Goal: Transaction & Acquisition: Purchase product/service

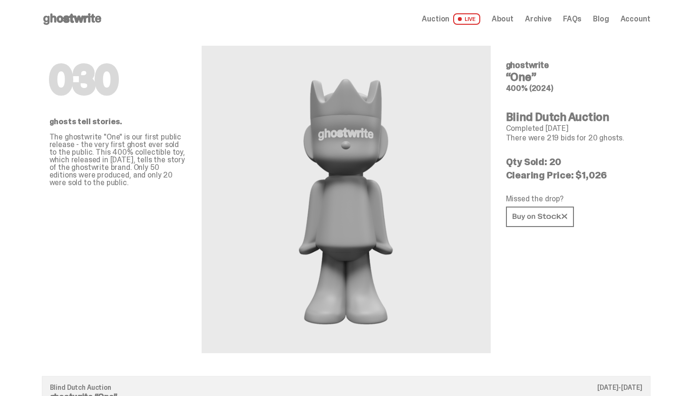
click at [81, 18] on use at bounding box center [72, 18] width 58 height 11
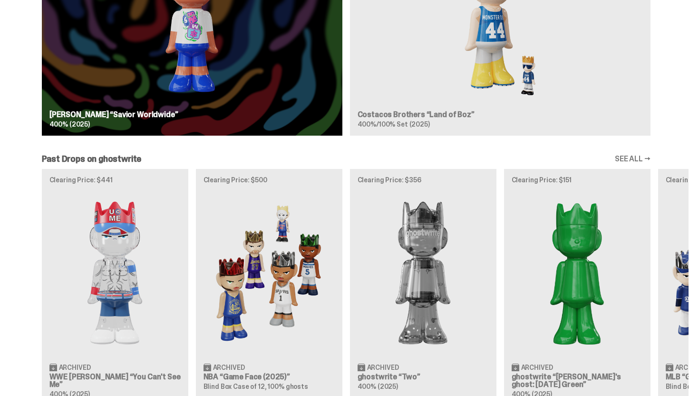
scroll to position [780, 0]
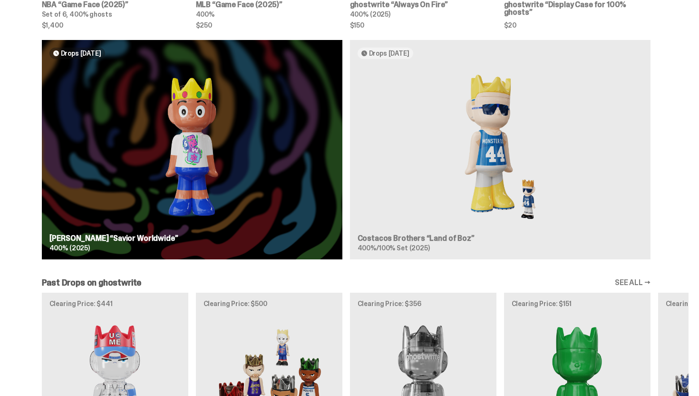
click at [421, 200] on div "Drops [DATE] [PERSON_NAME] “Savior Worldwide” 400% (2025) Drops [DATE] Costacos…" at bounding box center [346, 153] width 685 height 227
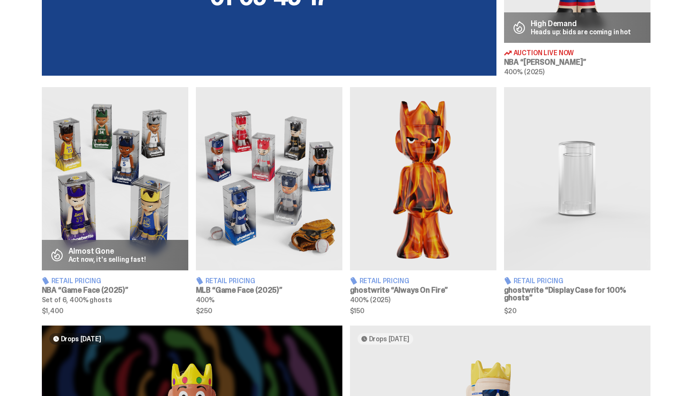
scroll to position [469, 0]
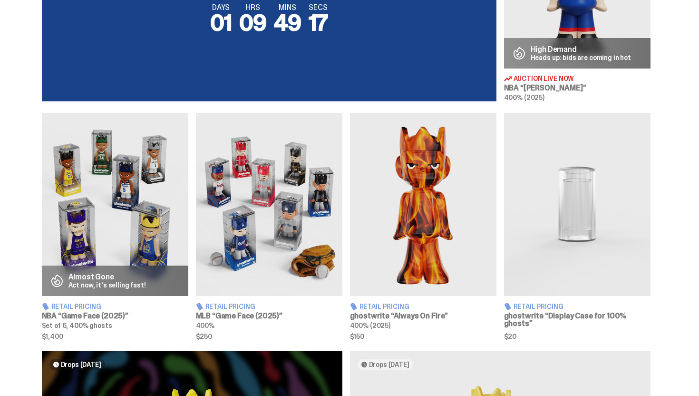
click at [569, 148] on img at bounding box center [577, 204] width 147 height 183
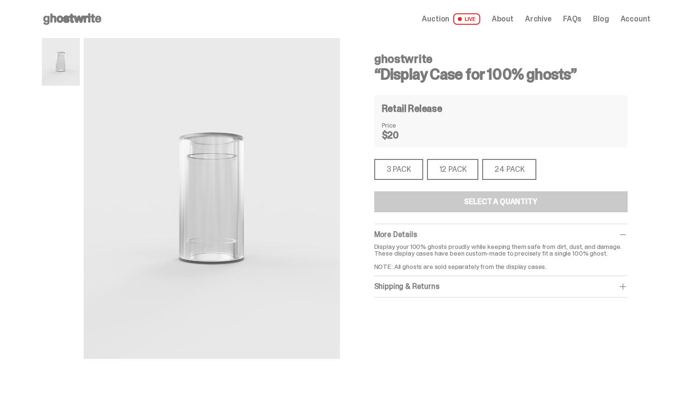
click at [405, 176] on div "3 PACK" at bounding box center [398, 169] width 49 height 21
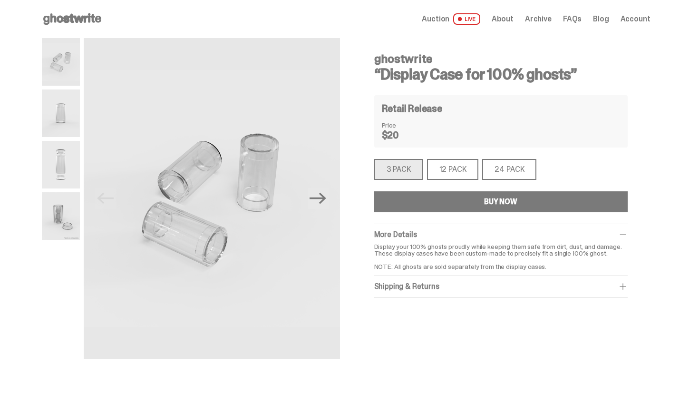
click at [423, 199] on button "BUY NOW" at bounding box center [501, 201] width 254 height 21
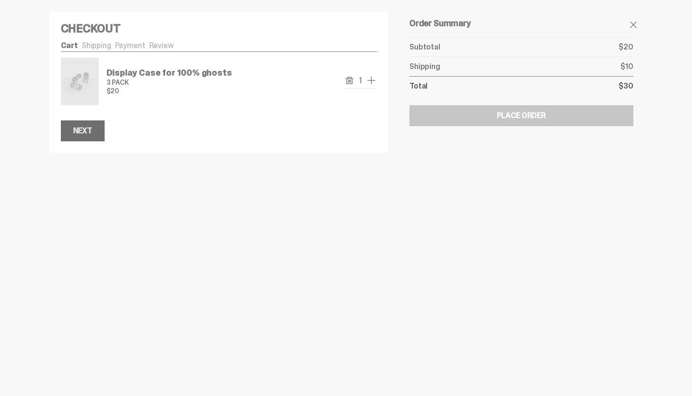
click at [77, 122] on button "Next" at bounding box center [83, 130] width 44 height 21
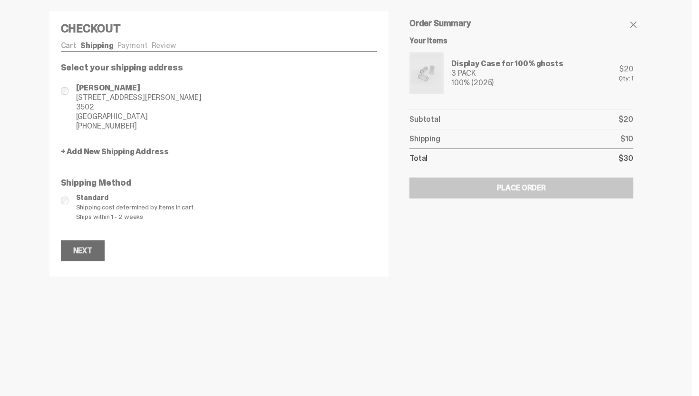
click at [82, 255] on div "Next" at bounding box center [82, 251] width 19 height 8
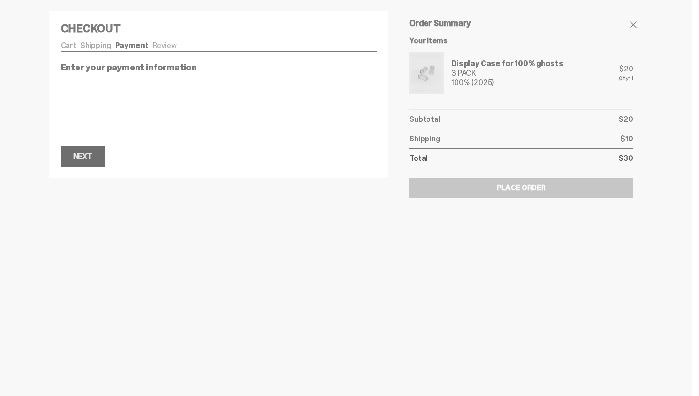
click at [101, 162] on button "Next Next" at bounding box center [83, 156] width 44 height 21
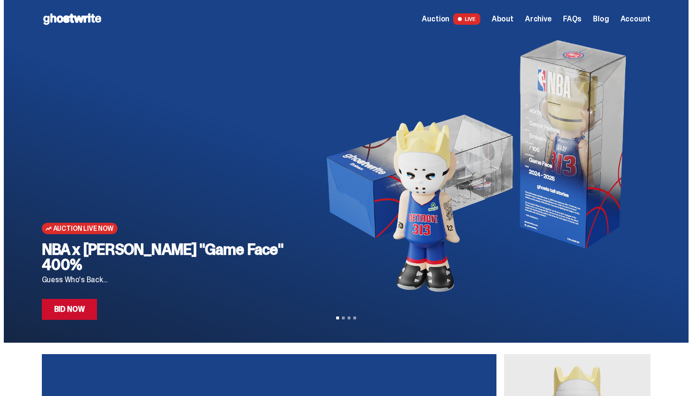
click at [461, 20] on link "Auction LIVE" at bounding box center [451, 18] width 58 height 11
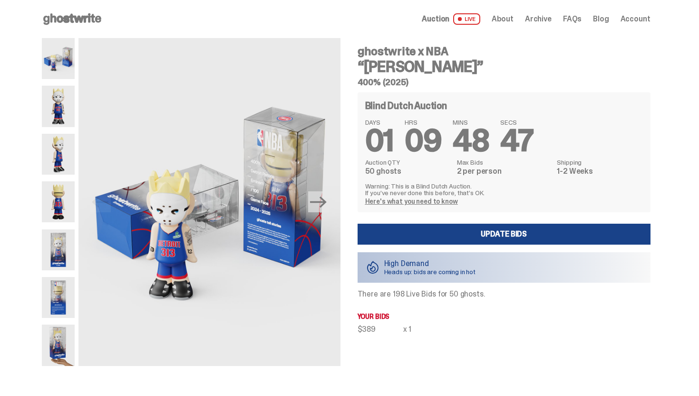
click at [70, 110] on img at bounding box center [58, 106] width 33 height 41
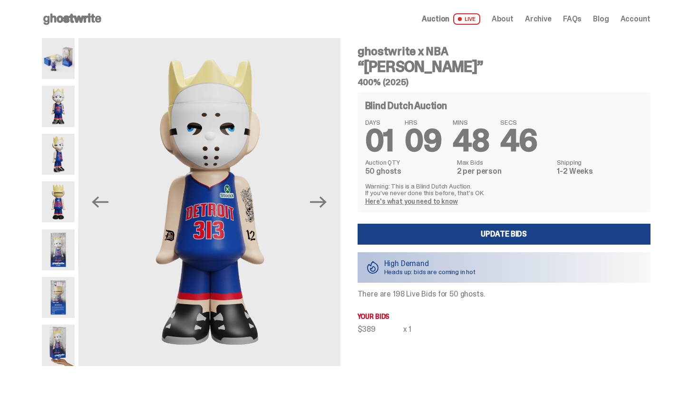
click at [53, 157] on img at bounding box center [58, 154] width 33 height 41
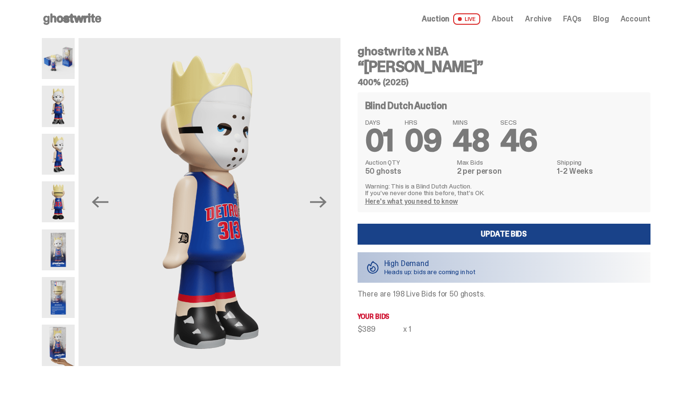
click at [60, 232] on img at bounding box center [58, 249] width 33 height 41
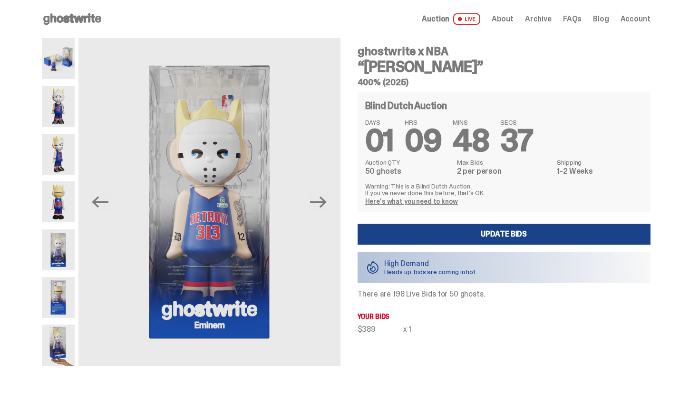
click at [73, 18] on use at bounding box center [72, 18] width 58 height 11
